Goal: Navigation & Orientation: Find specific page/section

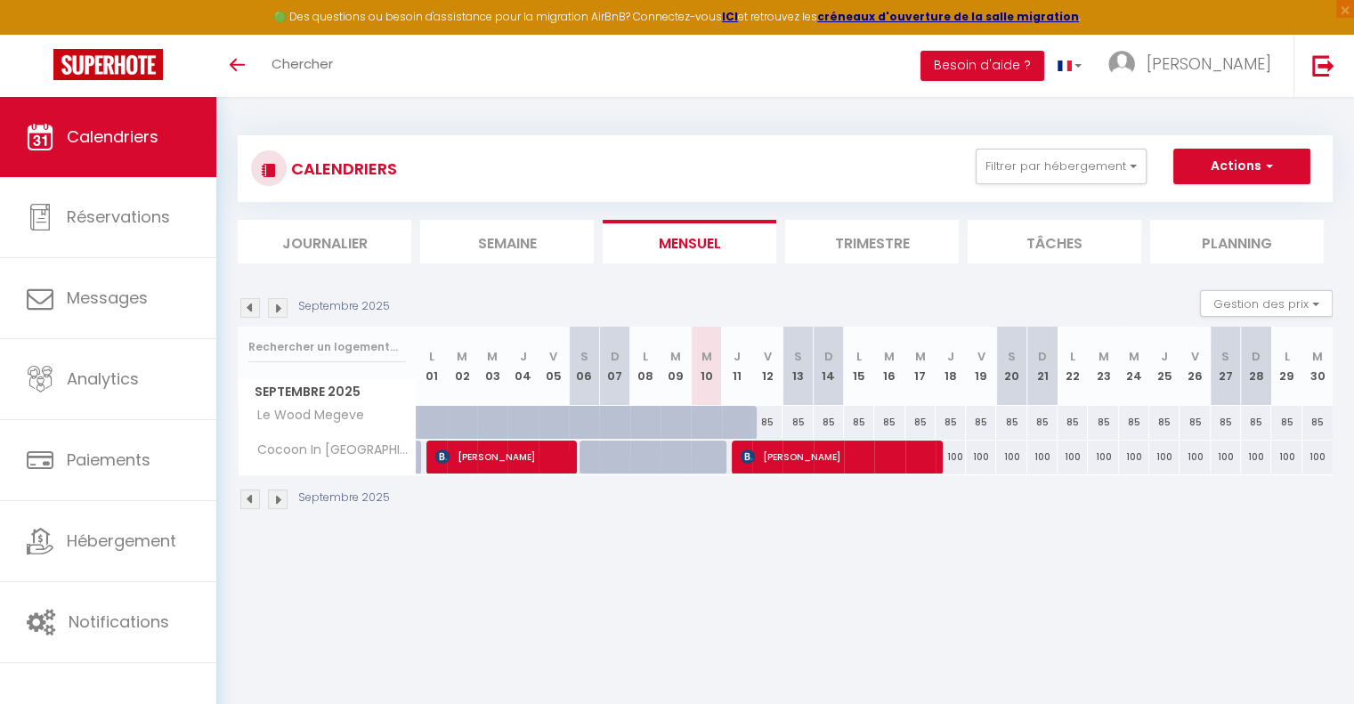
click at [275, 309] on img at bounding box center [278, 308] width 20 height 20
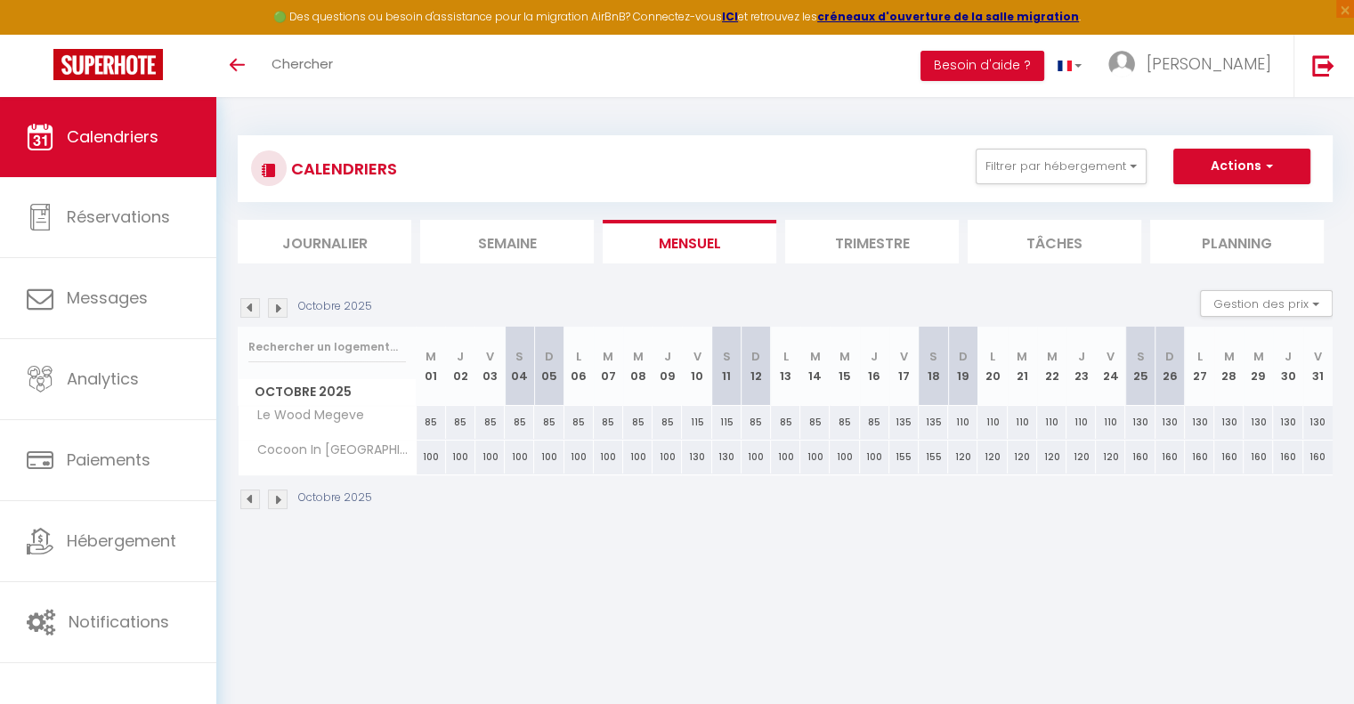
click at [275, 309] on img at bounding box center [278, 308] width 20 height 20
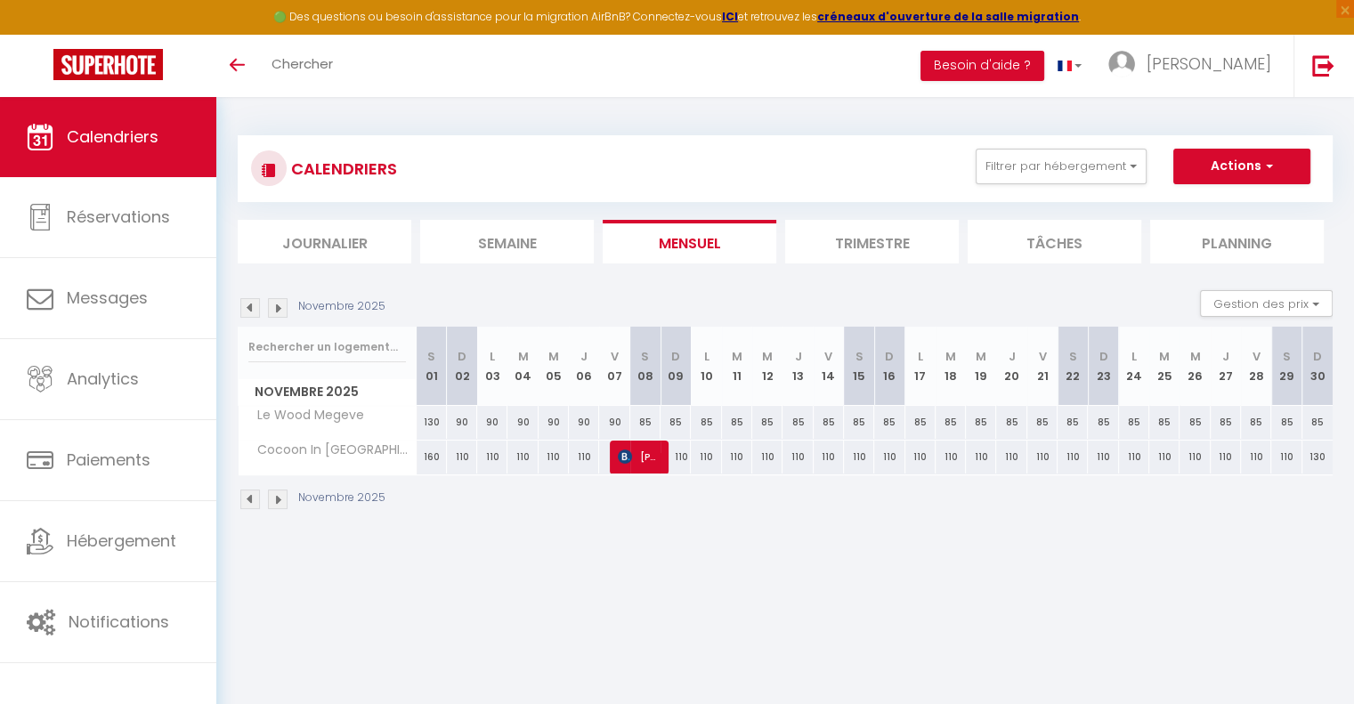
click at [275, 309] on img at bounding box center [278, 308] width 20 height 20
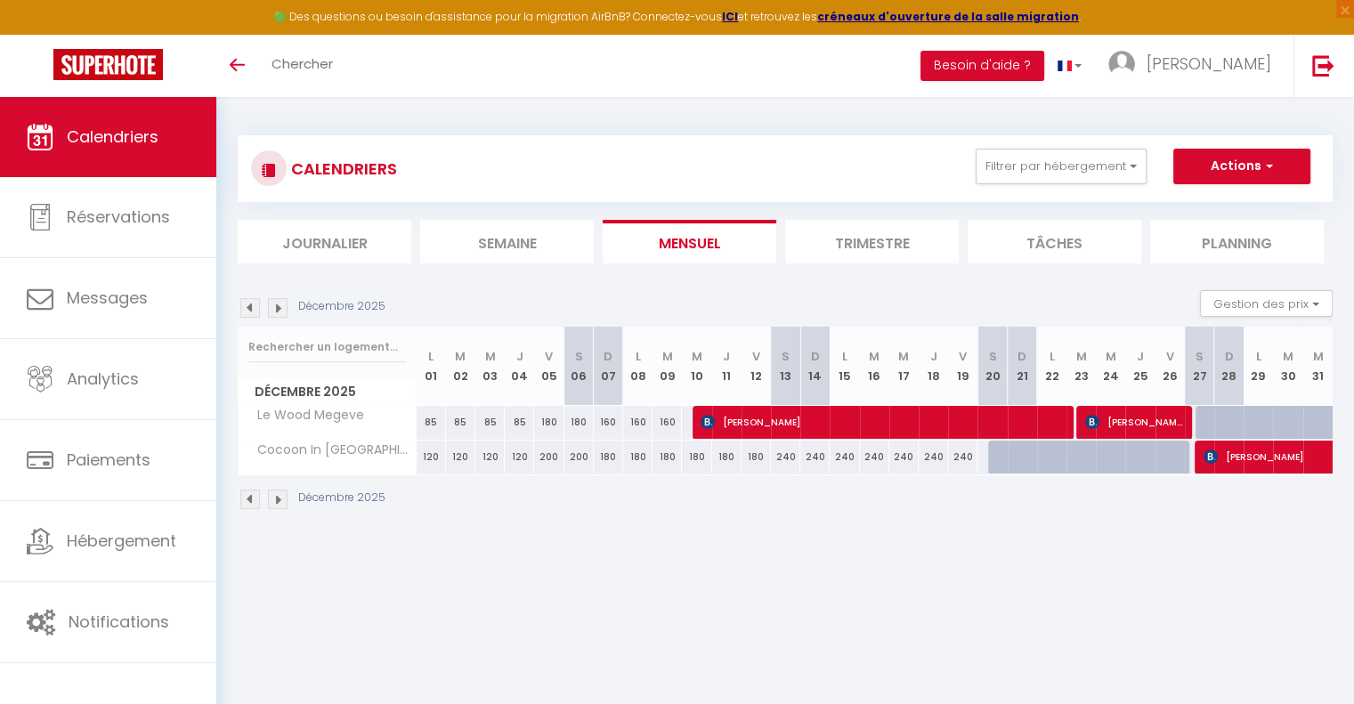
click at [275, 309] on img at bounding box center [278, 308] width 20 height 20
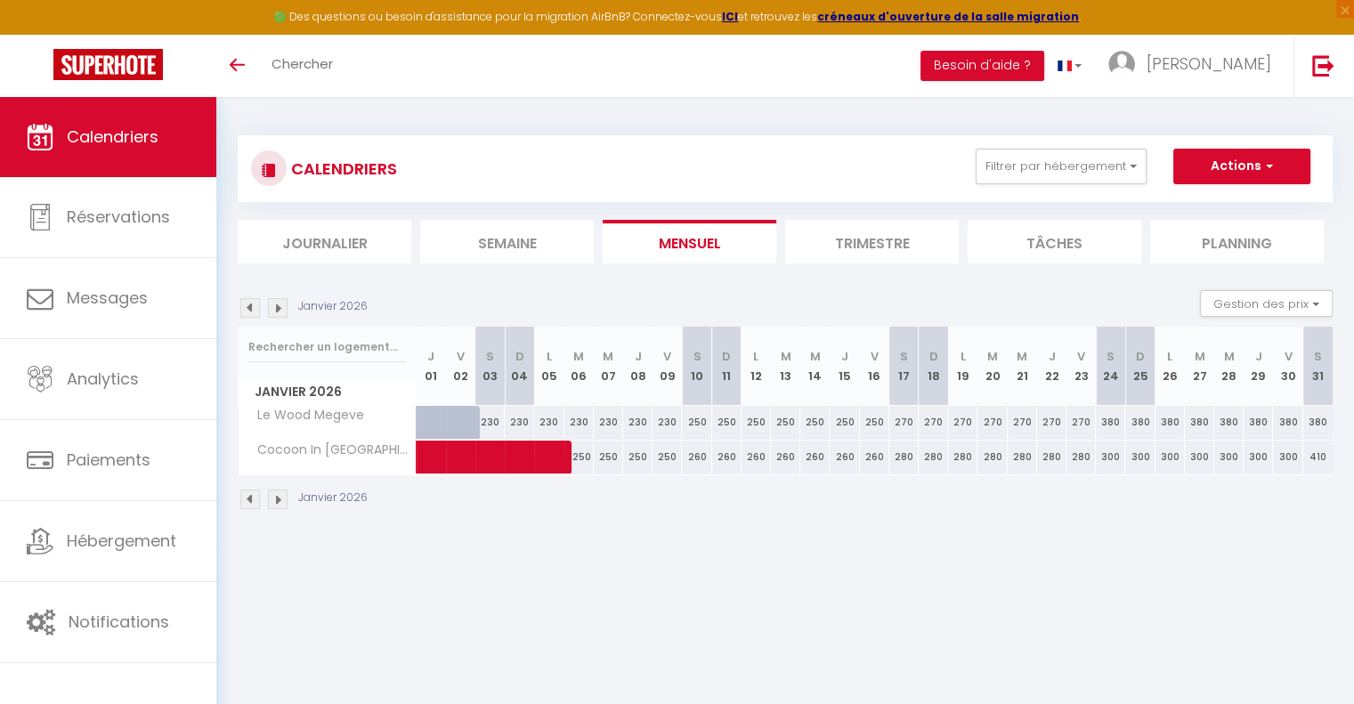
click at [275, 309] on img at bounding box center [278, 308] width 20 height 20
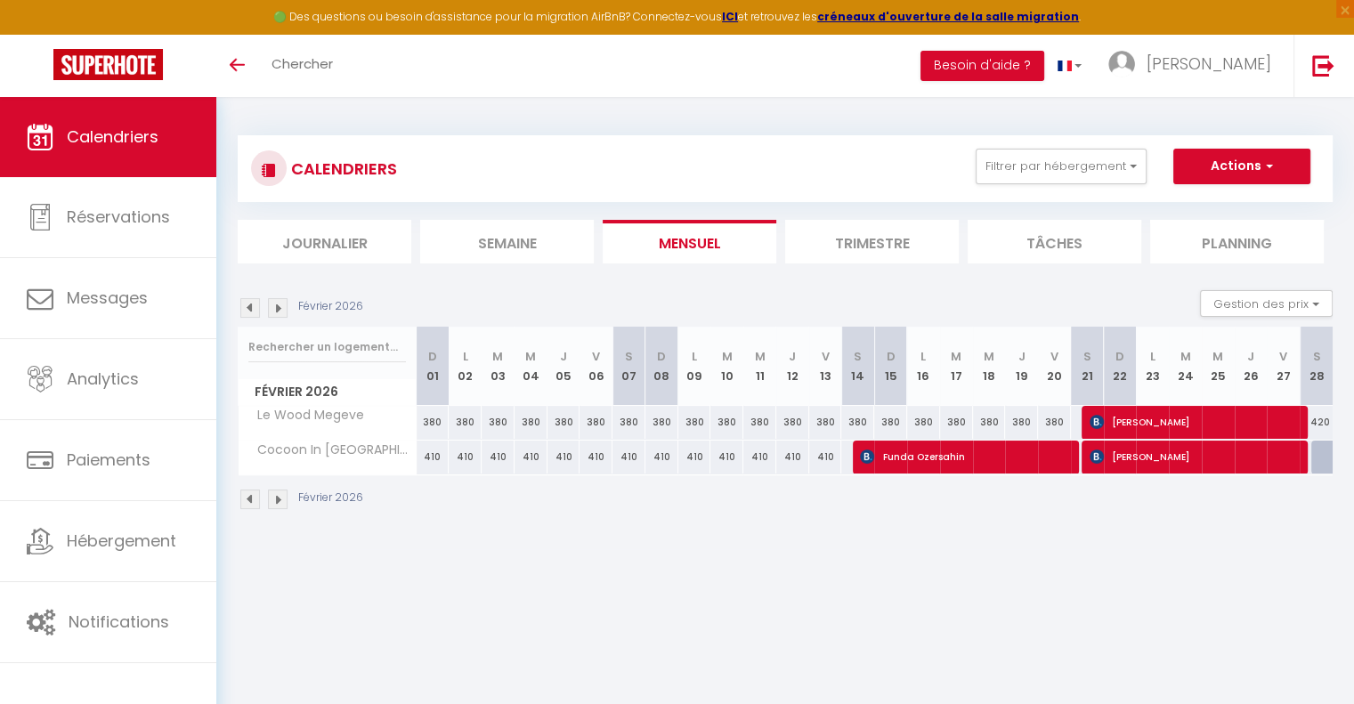
click at [275, 309] on img at bounding box center [278, 308] width 20 height 20
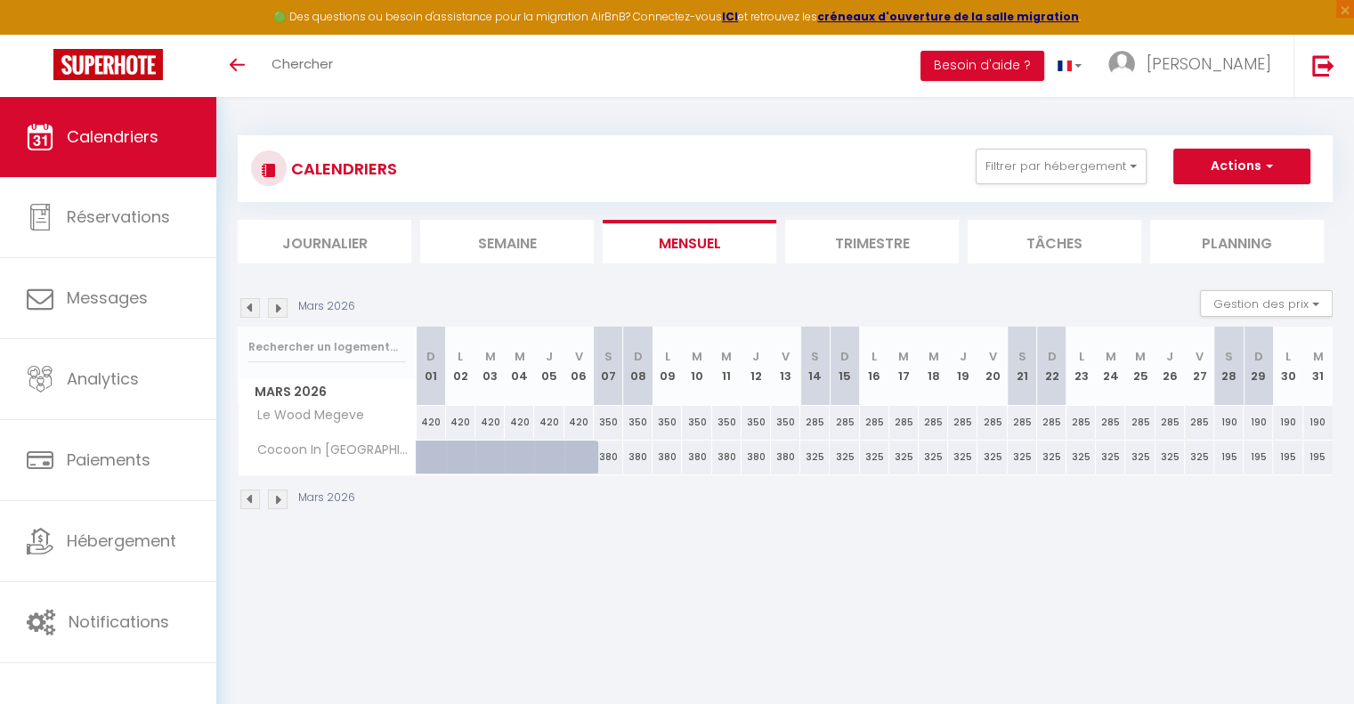
click at [275, 309] on img at bounding box center [278, 308] width 20 height 20
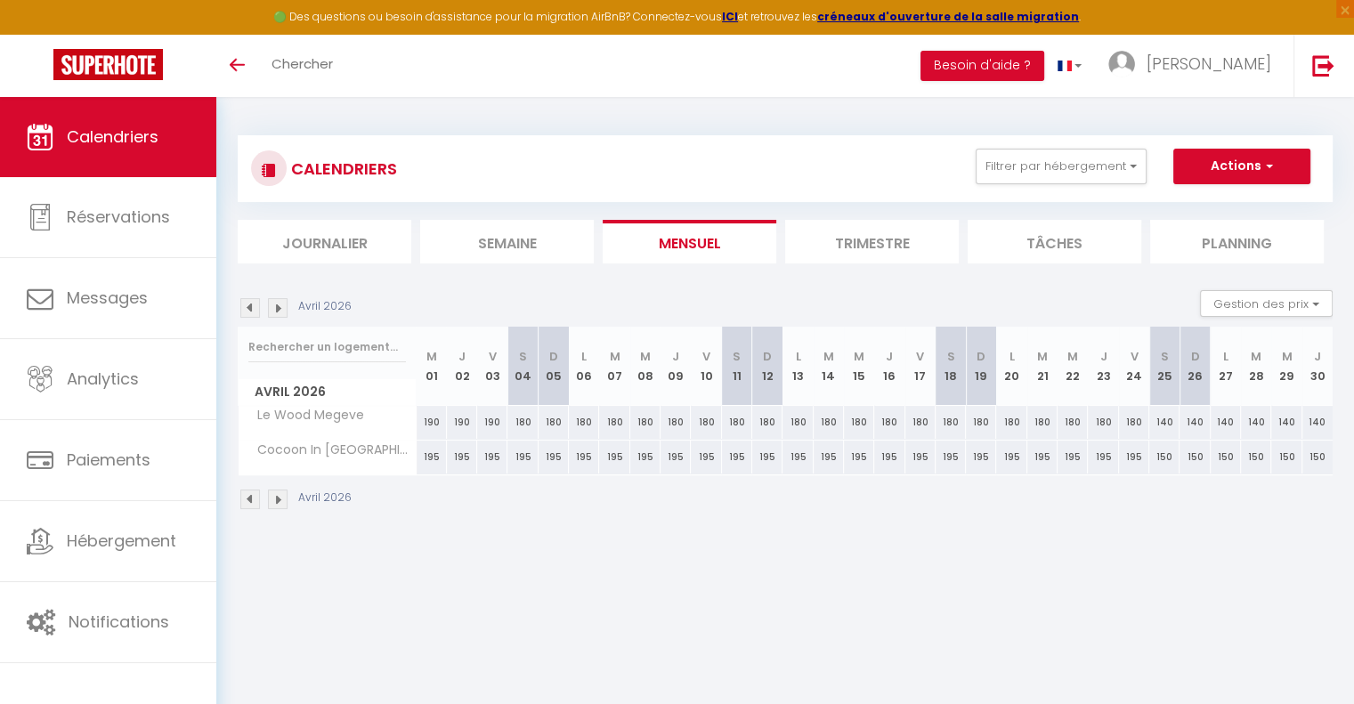
click at [275, 309] on img at bounding box center [278, 308] width 20 height 20
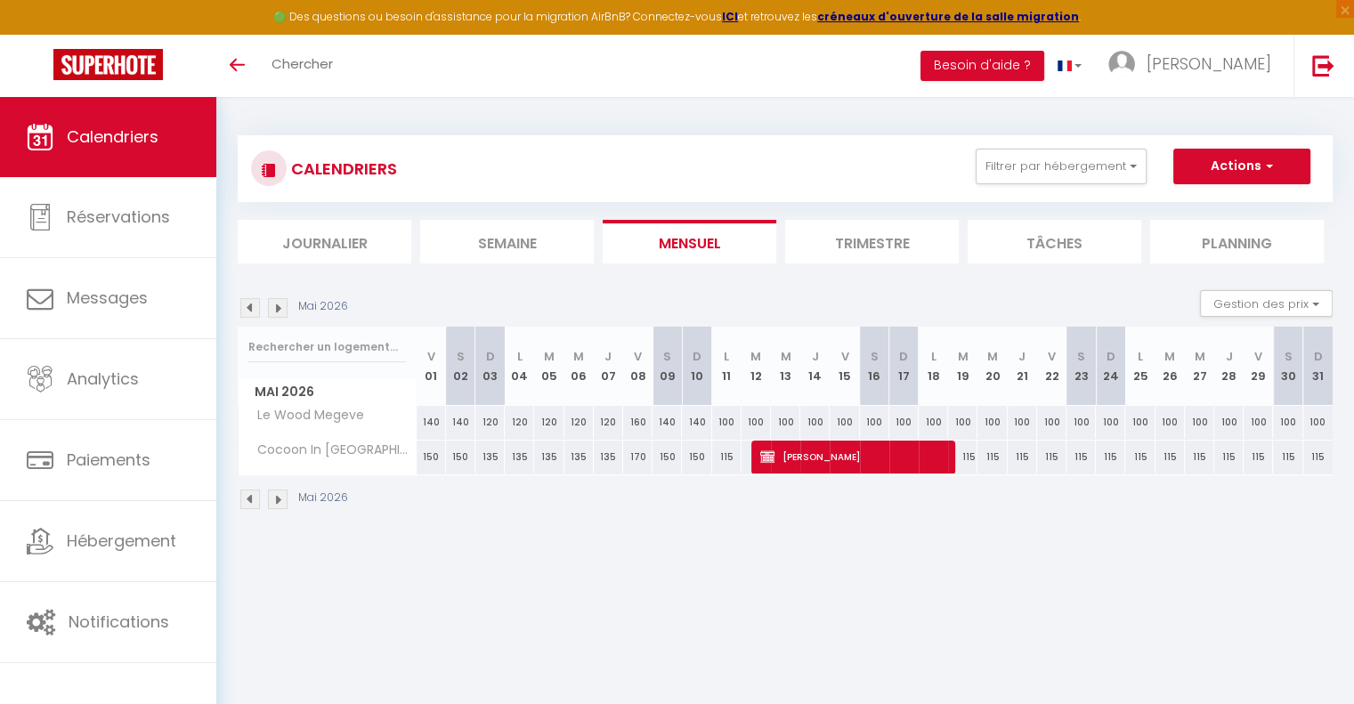
click at [243, 306] on img at bounding box center [250, 308] width 20 height 20
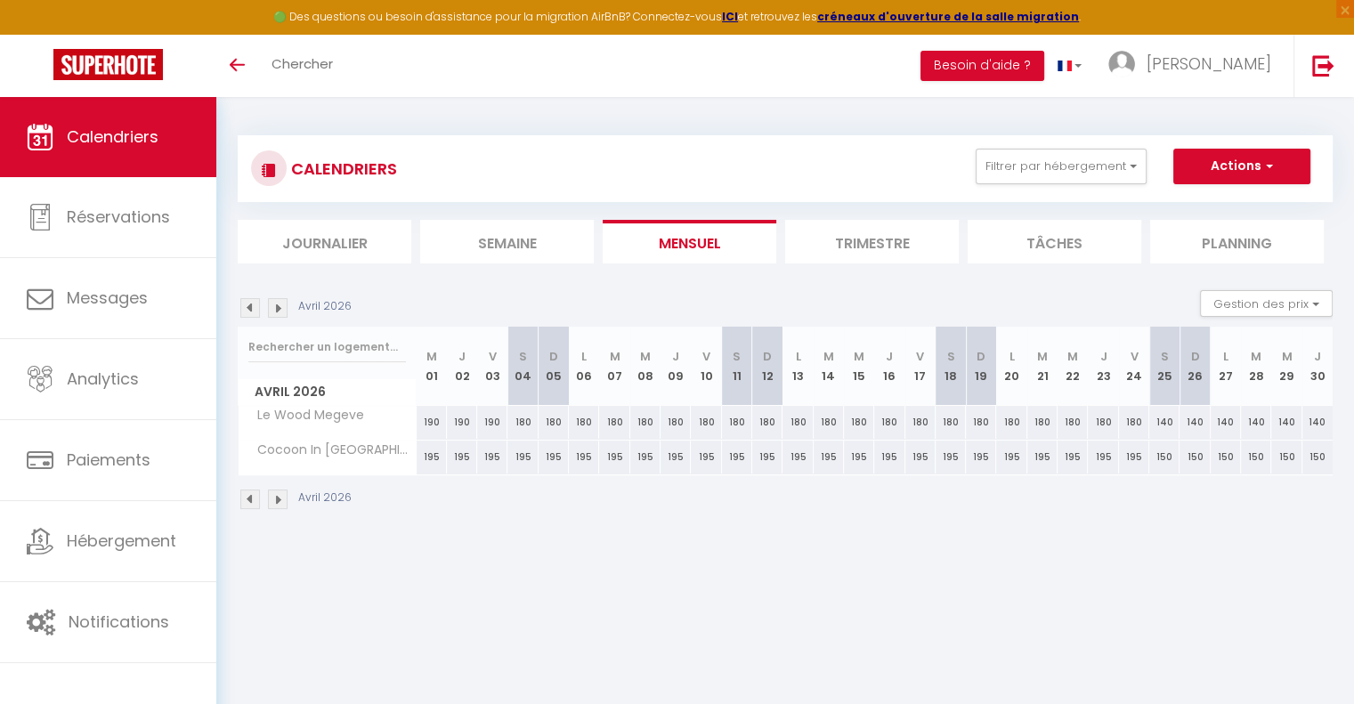
click at [243, 306] on img at bounding box center [250, 308] width 20 height 20
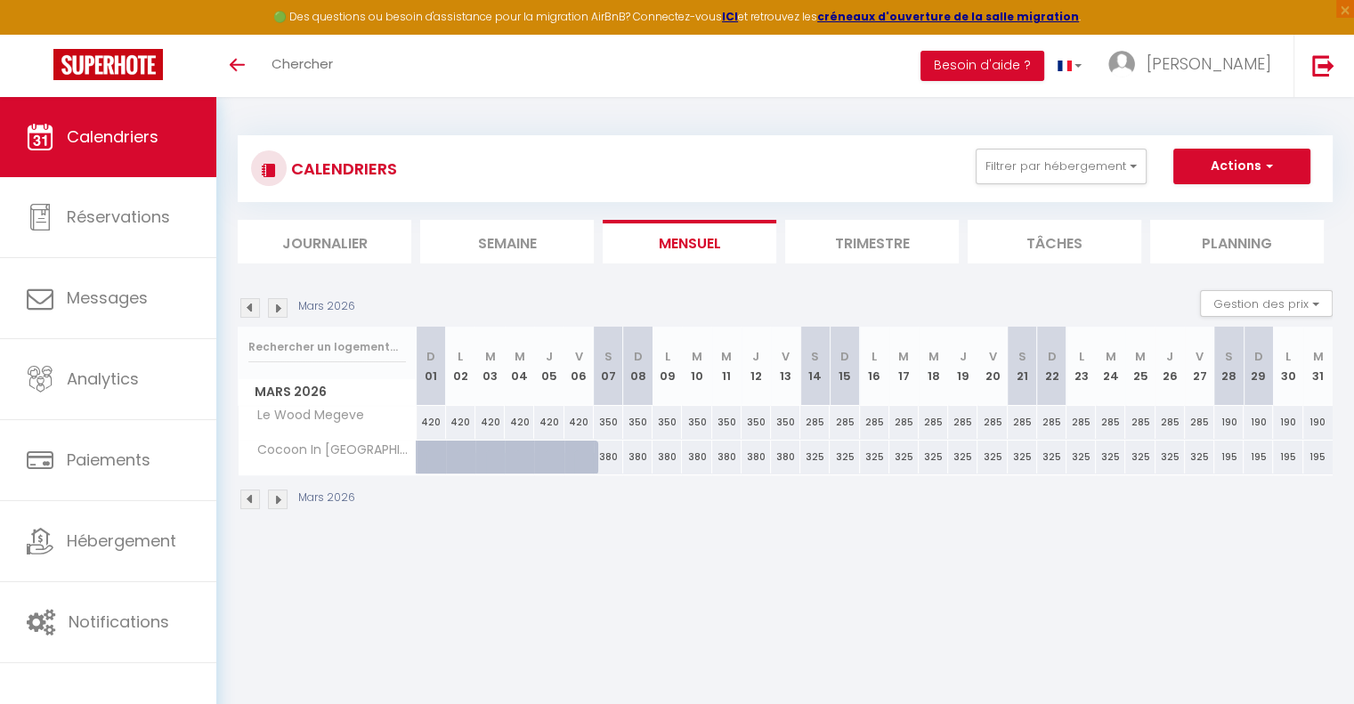
click at [243, 306] on img at bounding box center [250, 308] width 20 height 20
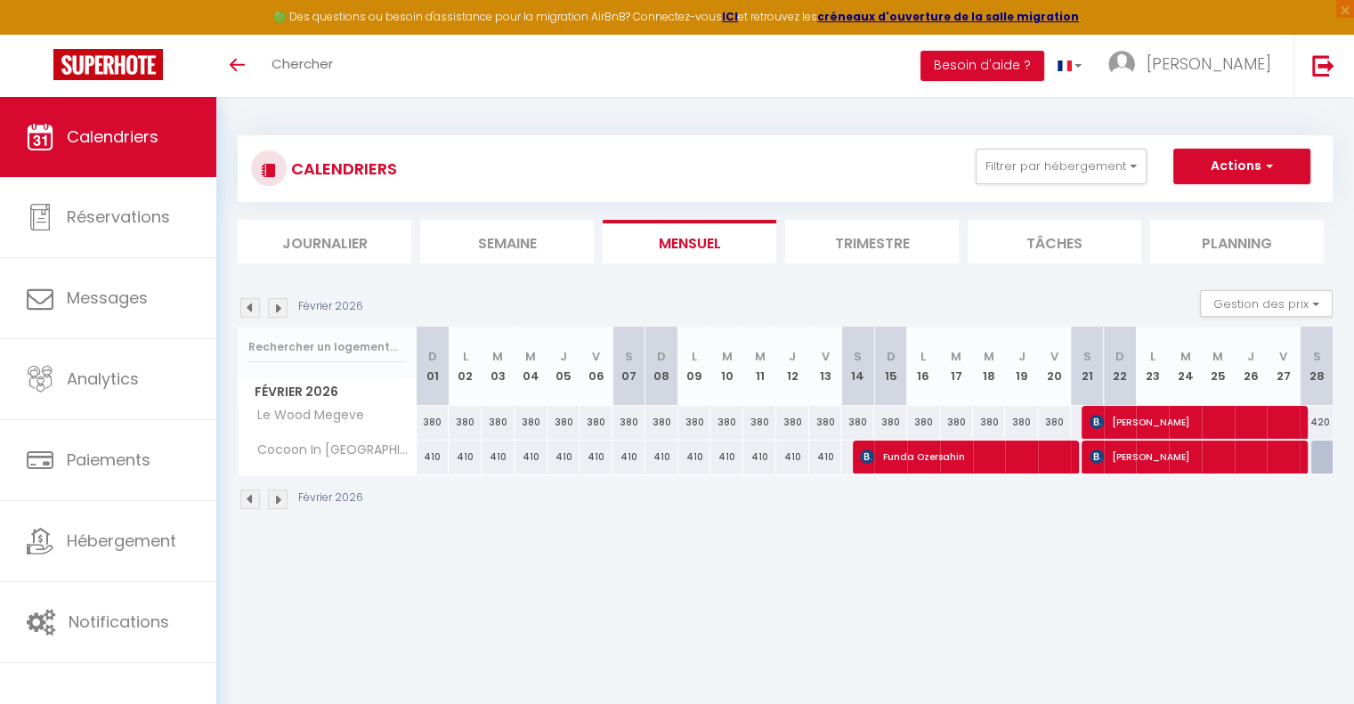
click at [252, 306] on img at bounding box center [250, 308] width 20 height 20
